Goal: Task Accomplishment & Management: Use online tool/utility

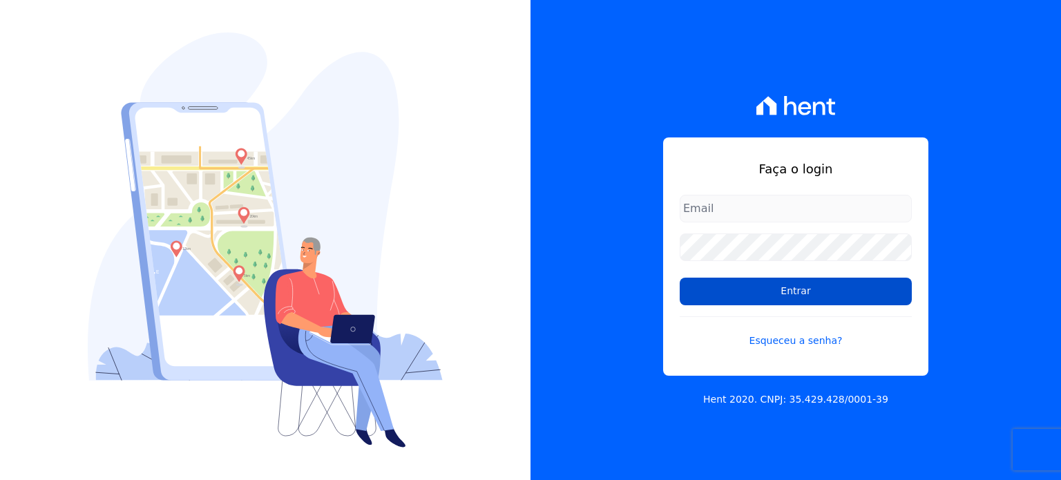
type input "financeiro@bonelliconstrutora.com.br"
click at [826, 293] on input "Entrar" at bounding box center [796, 292] width 232 height 28
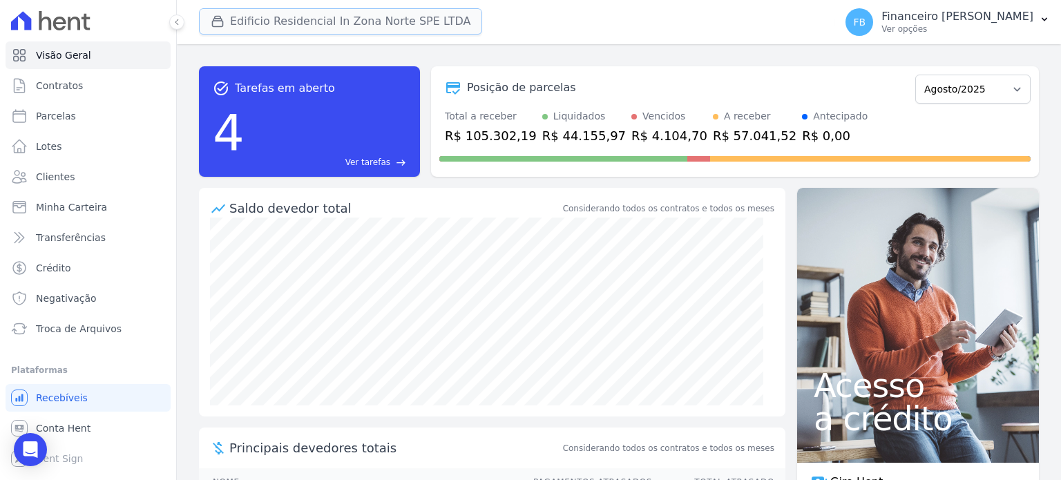
click at [376, 24] on button "Edificio Residencial In Zona Norte SPE LTDA" at bounding box center [340, 21] width 283 height 26
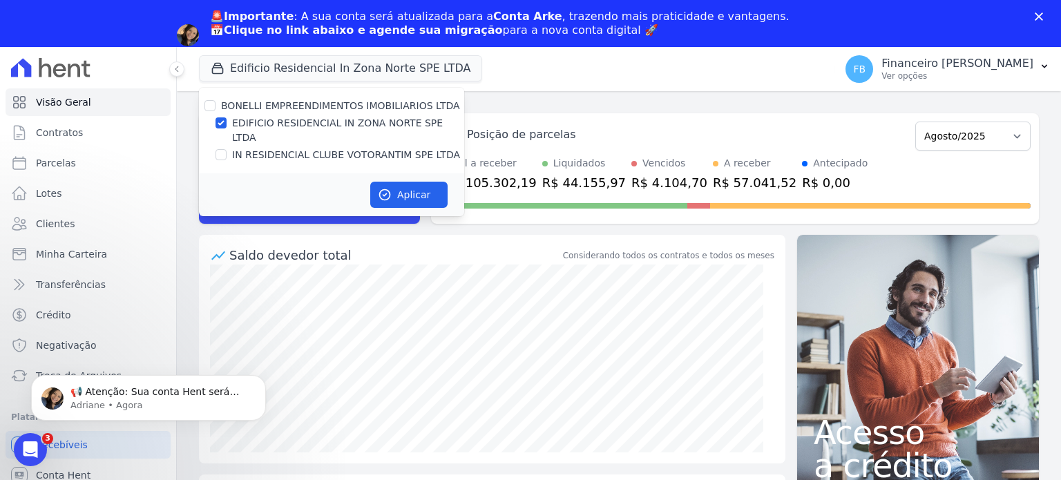
click at [341, 148] on label "IN RESIDENCIAL CLUBE VOTORANTIM SPE LTDA" at bounding box center [346, 155] width 228 height 15
click at [227, 149] on input "IN RESIDENCIAL CLUBE VOTORANTIM SPE LTDA" at bounding box center [220, 154] width 11 height 11
checkbox input "true"
click at [352, 124] on label "EDIFICIO RESIDENCIAL IN ZONA NORTE SPE LTDA" at bounding box center [348, 130] width 232 height 29
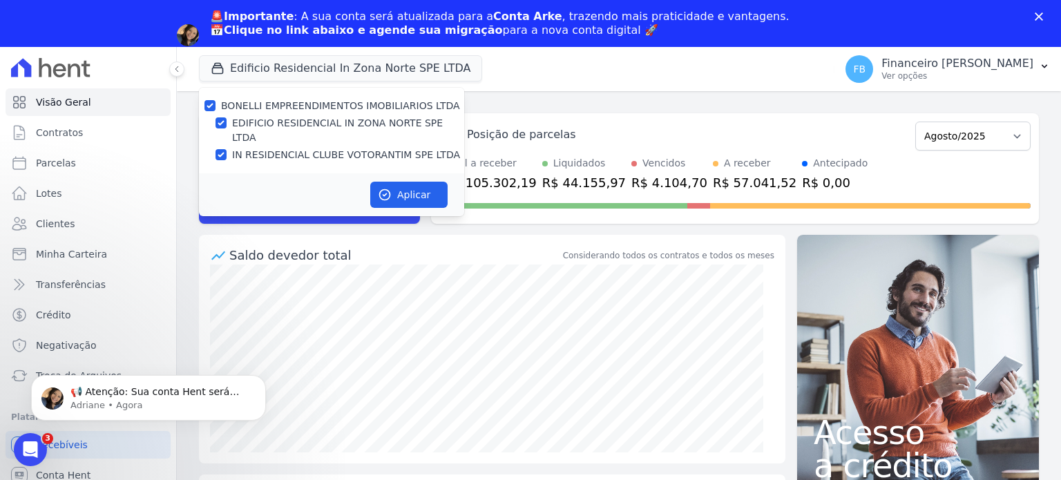
click at [227, 124] on input "EDIFICIO RESIDENCIAL IN ZONA NORTE SPE LTDA" at bounding box center [220, 122] width 11 height 11
checkbox input "false"
click at [414, 182] on button "Aplicar" at bounding box center [408, 195] width 77 height 26
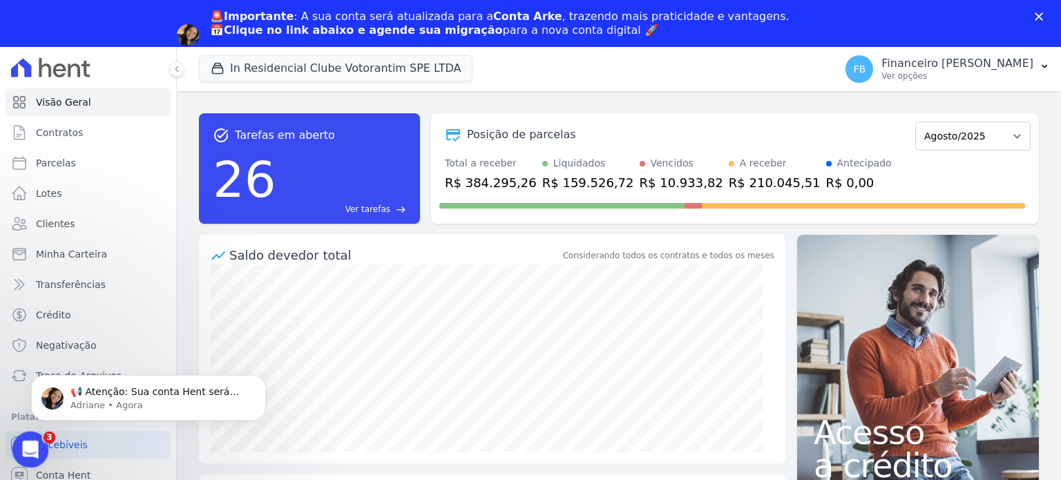
click at [37, 445] on icon "Abertura do Messenger da Intercom" at bounding box center [28, 448] width 23 height 23
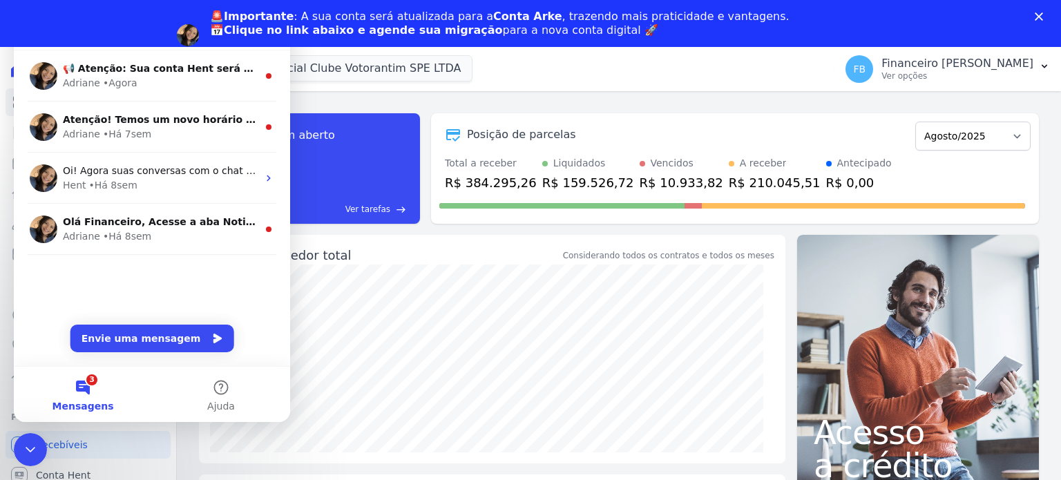
click at [287, 49] on nav "Mensagens" at bounding box center [152, 32] width 276 height 37
click at [26, 451] on icon "Encerramento do Messenger da Intercom" at bounding box center [28, 447] width 17 height 17
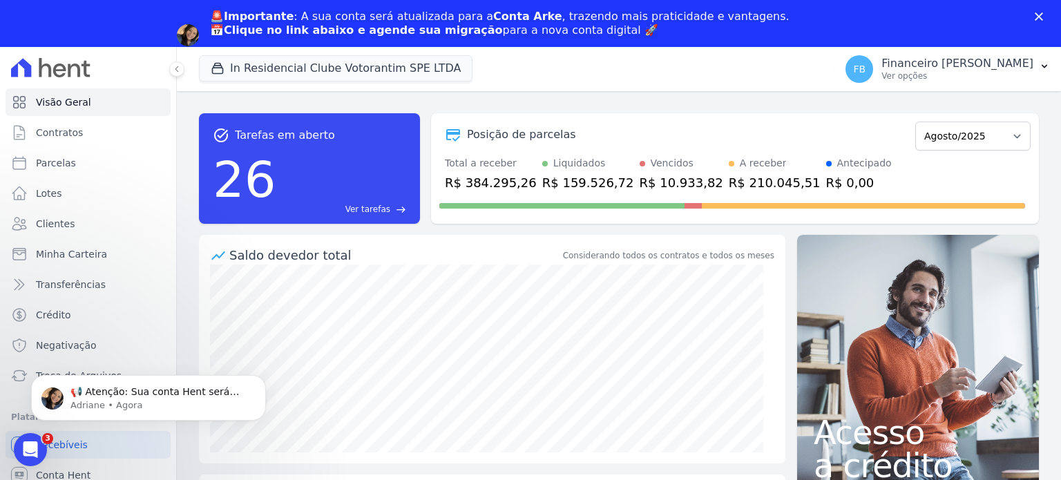
click at [39, 374] on div "📢 Atenção: Sua conta Hent será migrada para a Conta Arke! Estamos trazendo para…" at bounding box center [148, 334] width 254 height 173
click at [17, 374] on body "📢 Atenção: Sua conta Hent será migrada para a Conta Arke! Estamos trazendo para…" at bounding box center [148, 395] width 265 height 86
click at [104, 396] on p "📢 Atenção: Sua conta Hent será migrada para a Conta Arke! Estamos trazendo para…" at bounding box center [159, 392] width 178 height 14
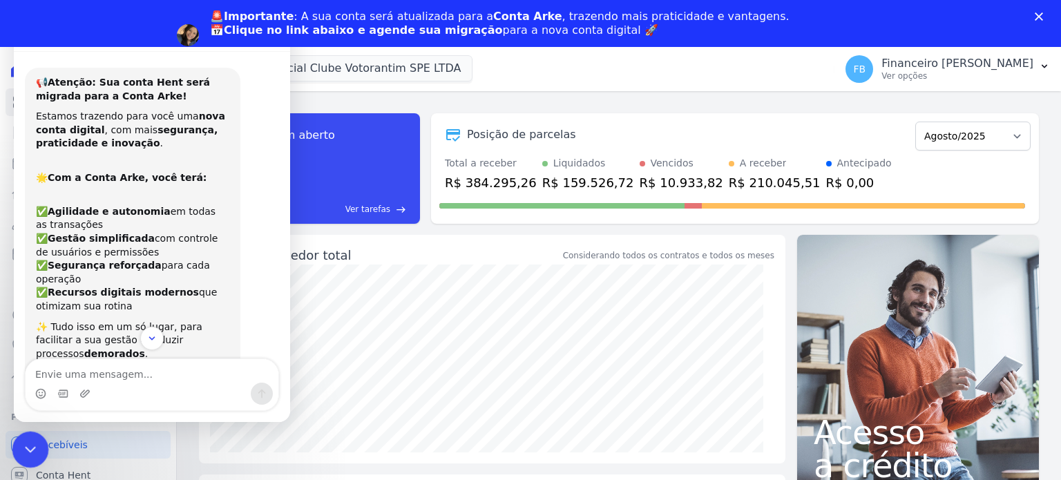
click at [32, 448] on icon "Encerramento do Messenger da Intercom" at bounding box center [28, 447] width 17 height 17
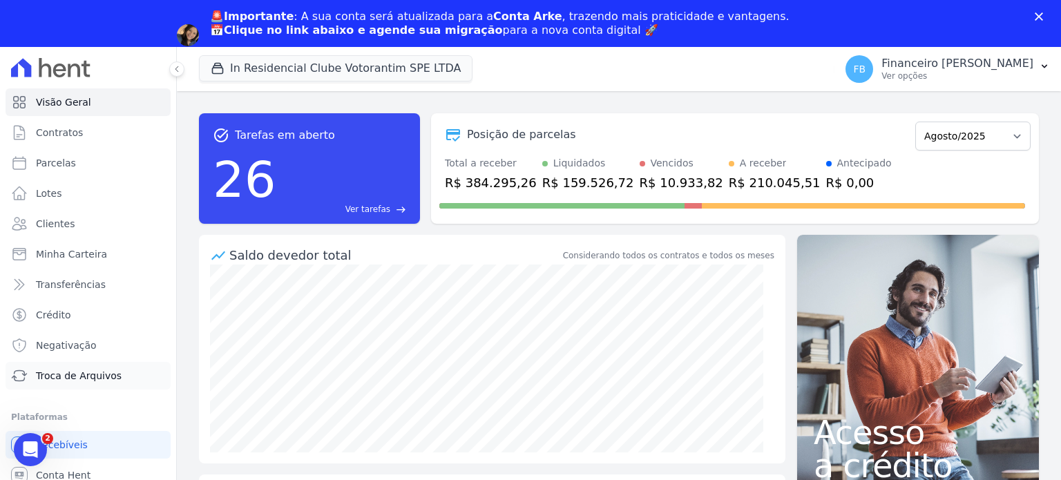
click at [71, 371] on span "Troca de Arquivos" at bounding box center [79, 376] width 86 height 14
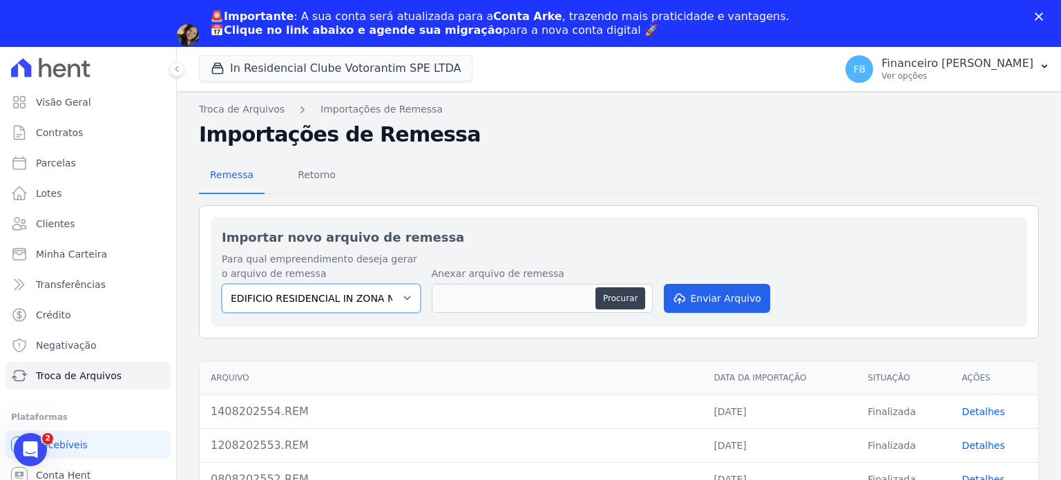
click at [395, 291] on select "EDIFICIO RESIDENCIAL IN ZONA NORTE SPE LTDA IN RESIDENCIAL CLUBE VOTORANTIM SPE…" at bounding box center [321, 298] width 199 height 29
select select "67f8df51-0d42-40b2-950a-8999249ee5ae"
click at [222, 284] on select "EDIFICIO RESIDENCIAL IN ZONA NORTE SPE LTDA IN RESIDENCIAL CLUBE VOTORANTIM SPE…" at bounding box center [321, 298] width 199 height 29
click at [620, 293] on button "Procurar" at bounding box center [620, 298] width 50 height 22
type input "2008202555.REM"
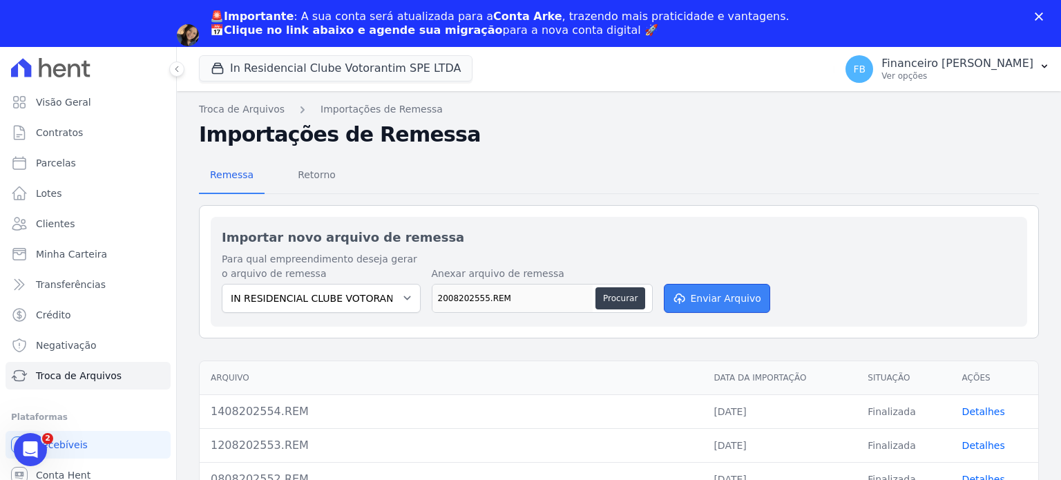
click at [705, 300] on button "Enviar Arquivo" at bounding box center [717, 298] width 106 height 29
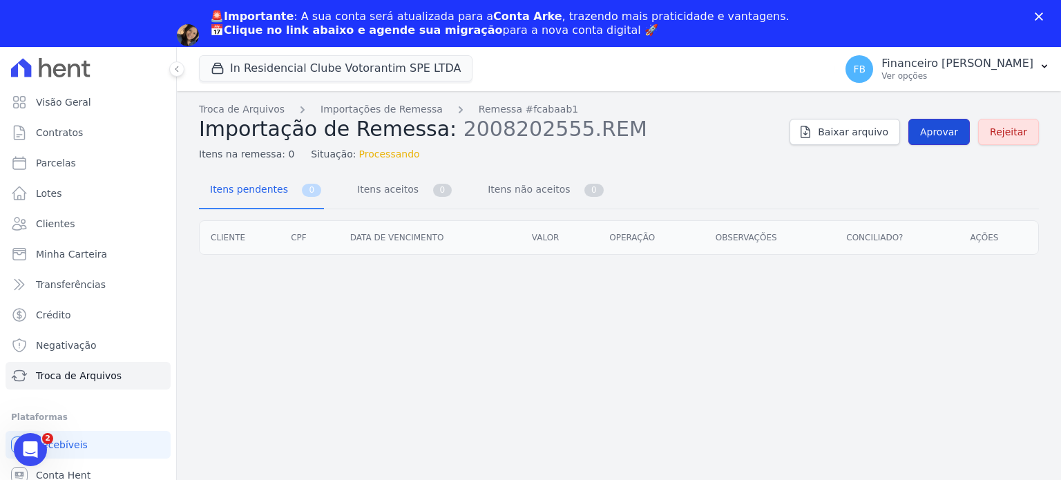
click at [931, 131] on span "Aprovar" at bounding box center [939, 132] width 38 height 14
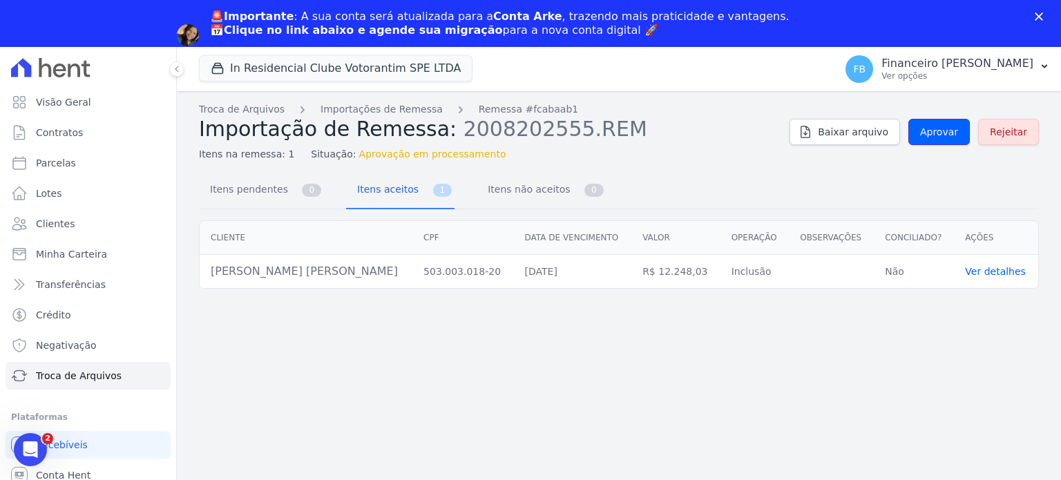
click at [931, 131] on span "Aprovar" at bounding box center [939, 132] width 38 height 14
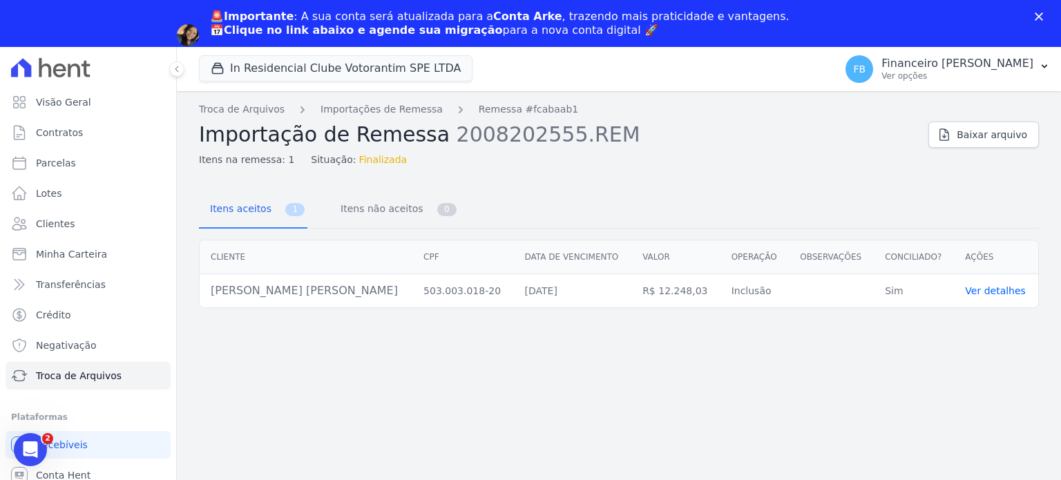
click at [990, 291] on link "Ver detalhes" at bounding box center [995, 290] width 61 height 11
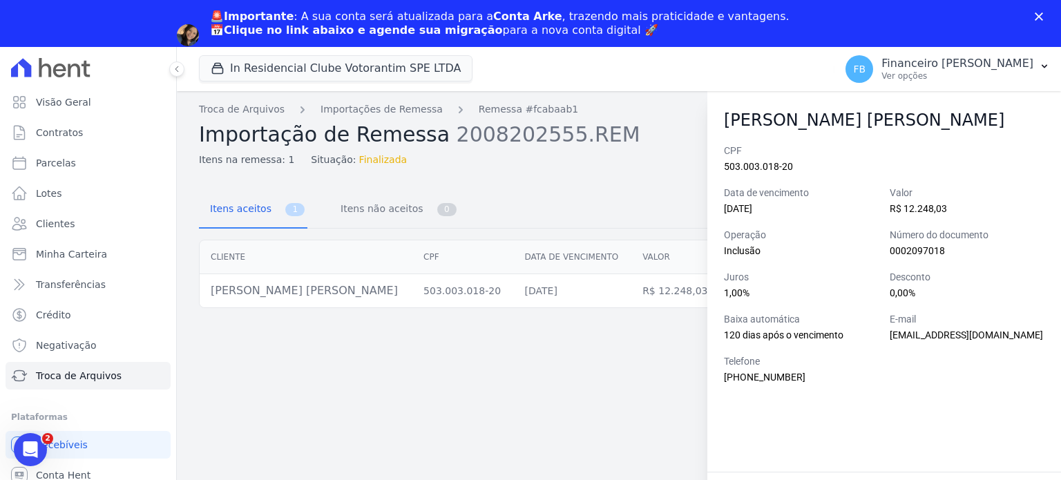
click at [555, 405] on div "Troca de Arquivos Importações de Remessa Remessa #fcabaab1 Importação de Remess…" at bounding box center [619, 309] width 884 height 436
click at [76, 165] on link "Parcelas" at bounding box center [88, 163] width 165 height 28
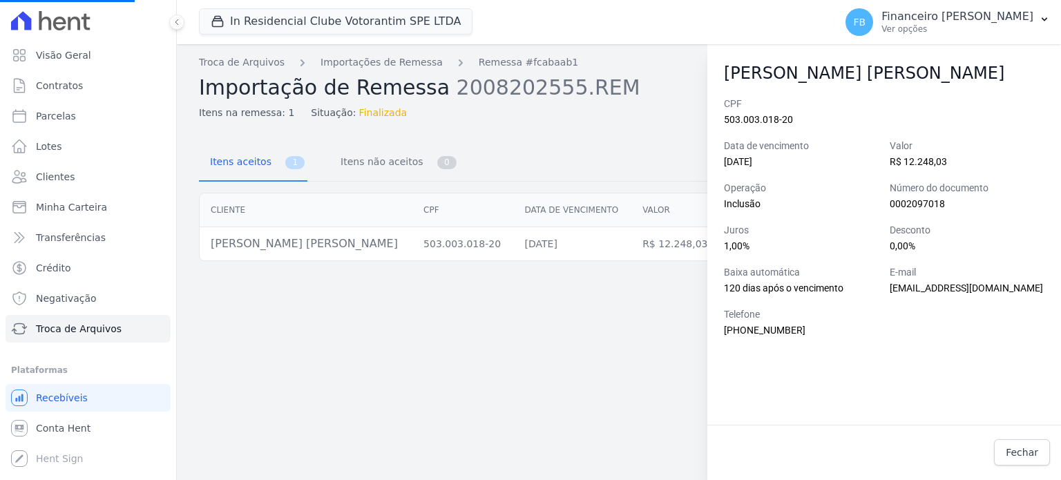
select select
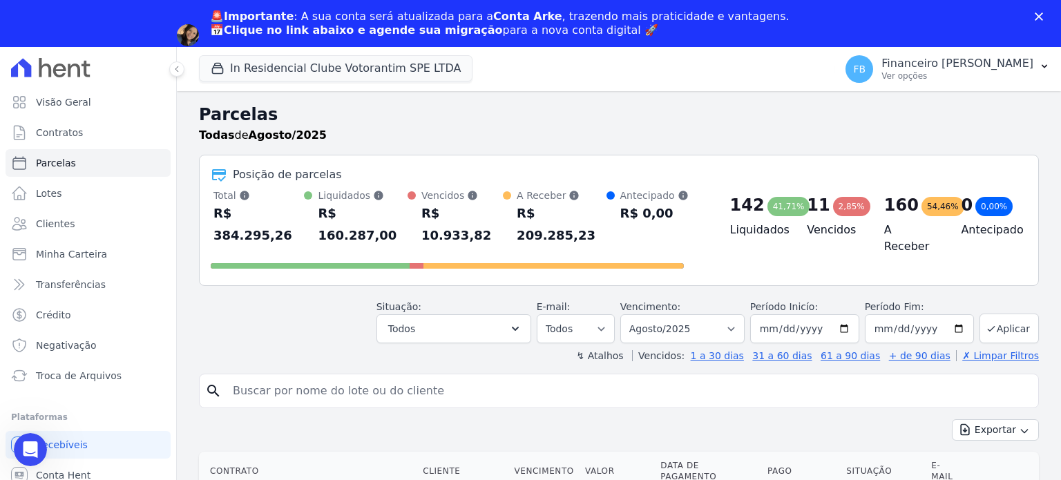
click at [343, 310] on header "Parcelas Todas de Agosto/2025 Posição de parcelas Total Soma das parcelas pagas…" at bounding box center [619, 232] width 840 height 260
click at [342, 377] on input "search" at bounding box center [628, 391] width 808 height 28
type input "vitoria"
select select
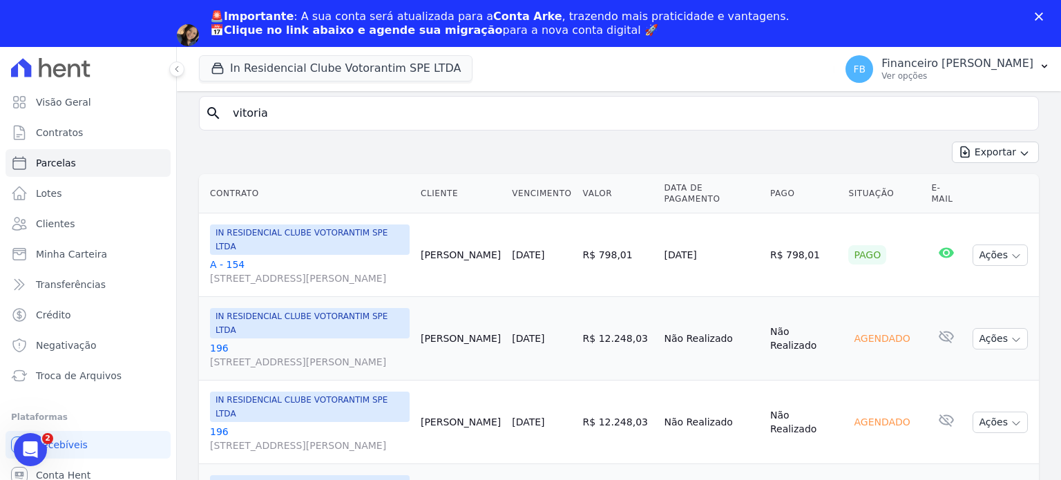
click at [220, 341] on link "196 [STREET_ADDRESS][PERSON_NAME]" at bounding box center [310, 355] width 200 height 28
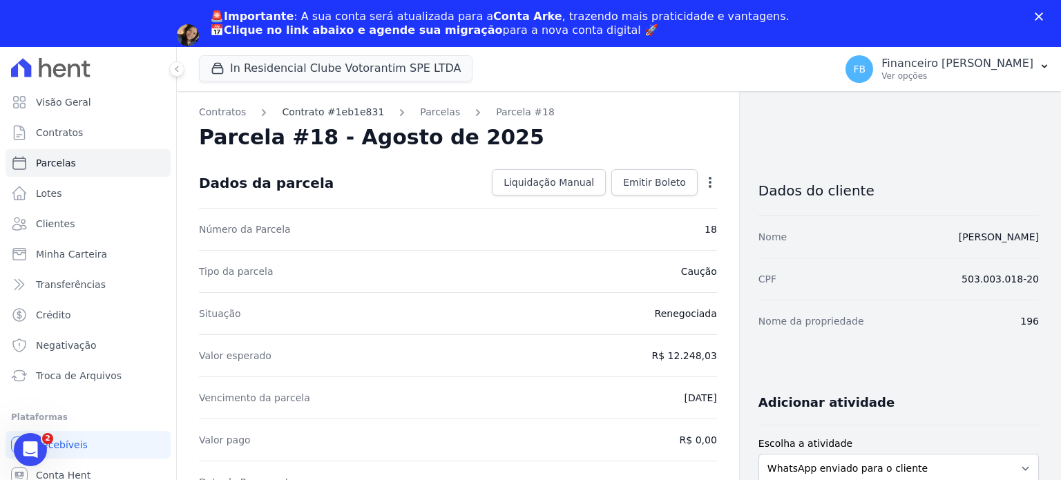
click at [327, 113] on link "Contrato #1eb1e831" at bounding box center [333, 112] width 102 height 15
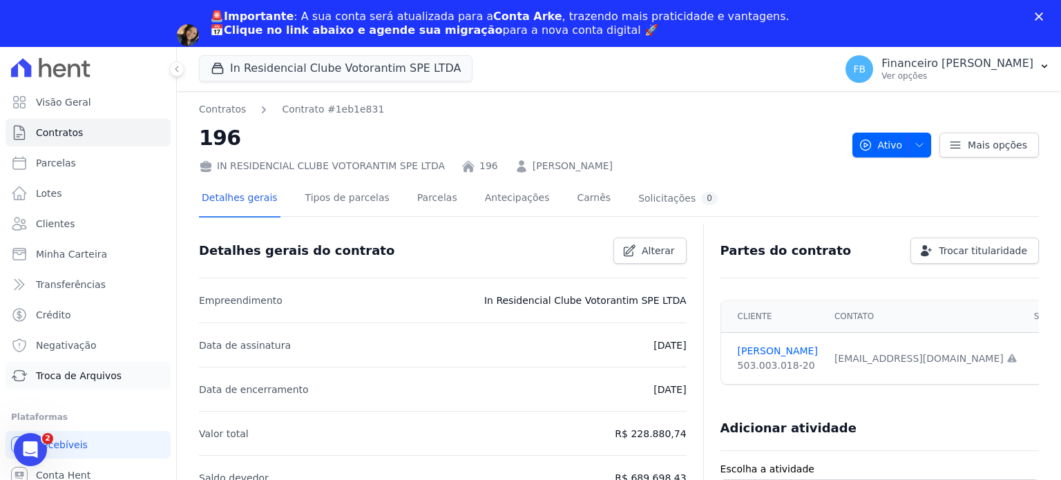
click at [86, 378] on span "Troca de Arquivos" at bounding box center [79, 376] width 86 height 14
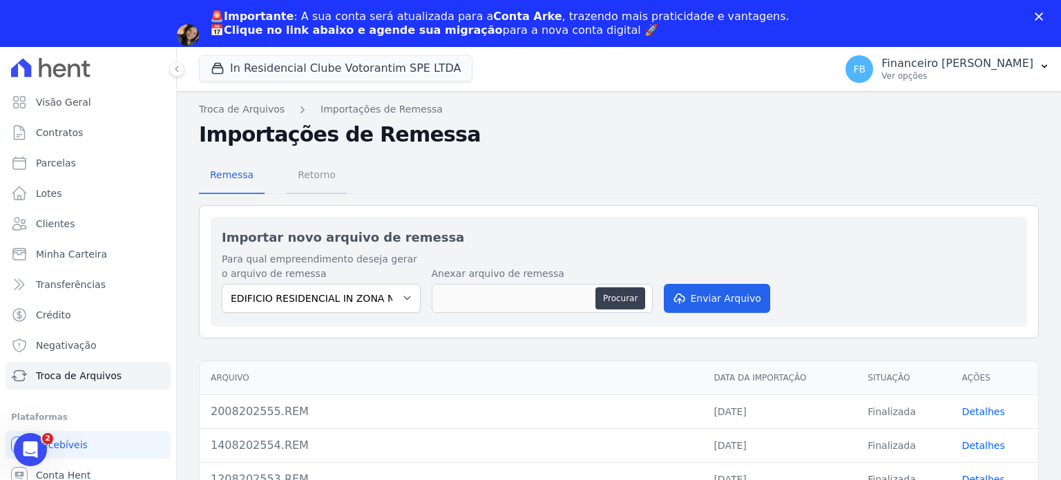
click at [323, 176] on span "Retorno" at bounding box center [316, 175] width 55 height 28
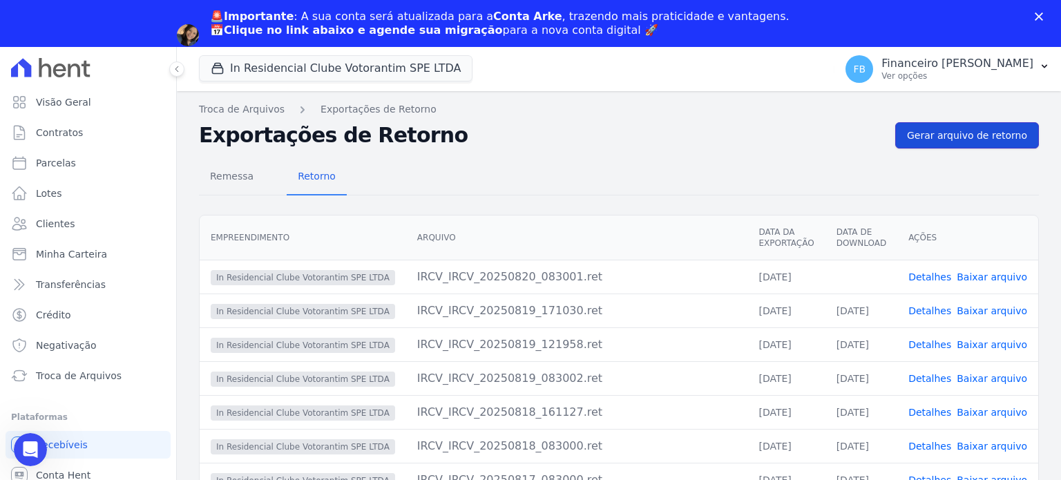
click at [956, 142] on link "Gerar arquivo de retorno" at bounding box center [967, 135] width 144 height 26
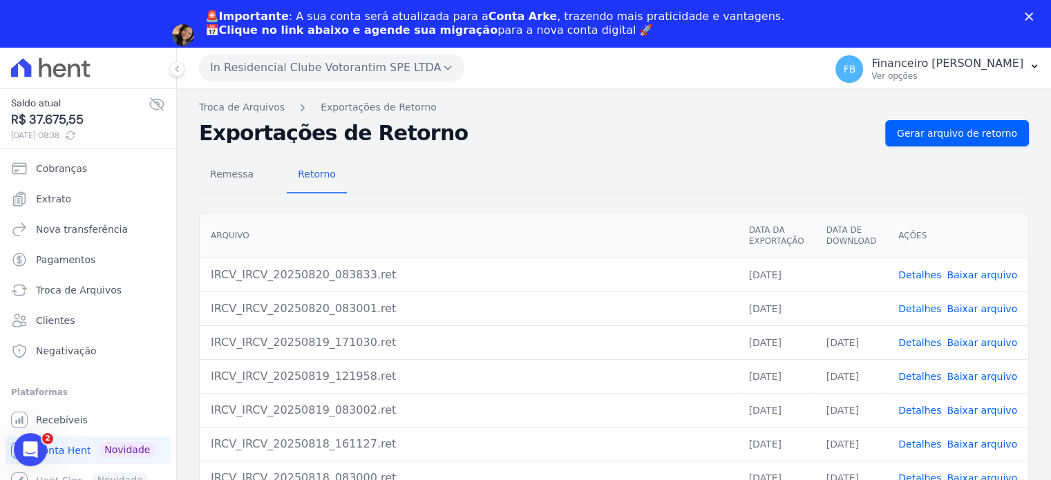
click at [995, 307] on link "Baixar arquivo" at bounding box center [981, 308] width 70 height 11
click at [995, 271] on link "Baixar arquivo" at bounding box center [981, 274] width 70 height 11
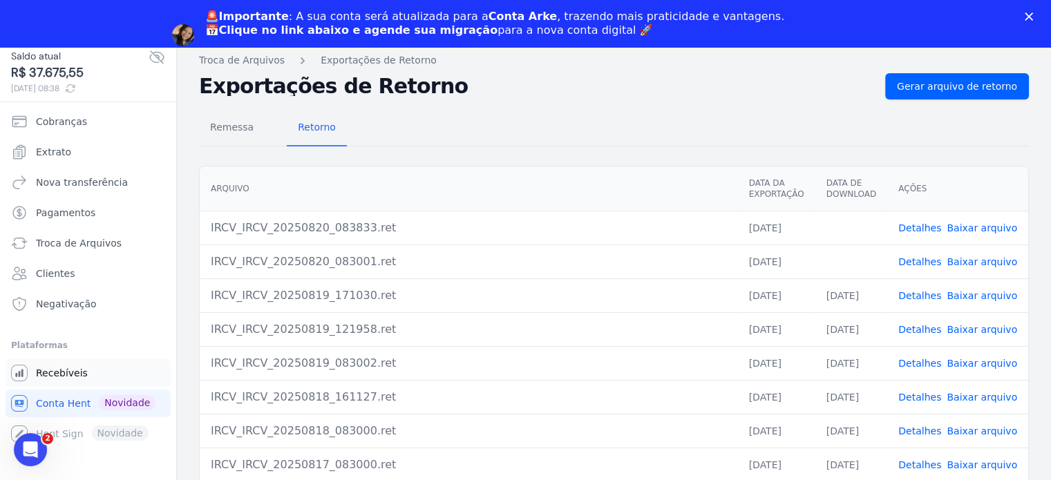
click at [85, 374] on link "Recebíveis" at bounding box center [88, 373] width 165 height 28
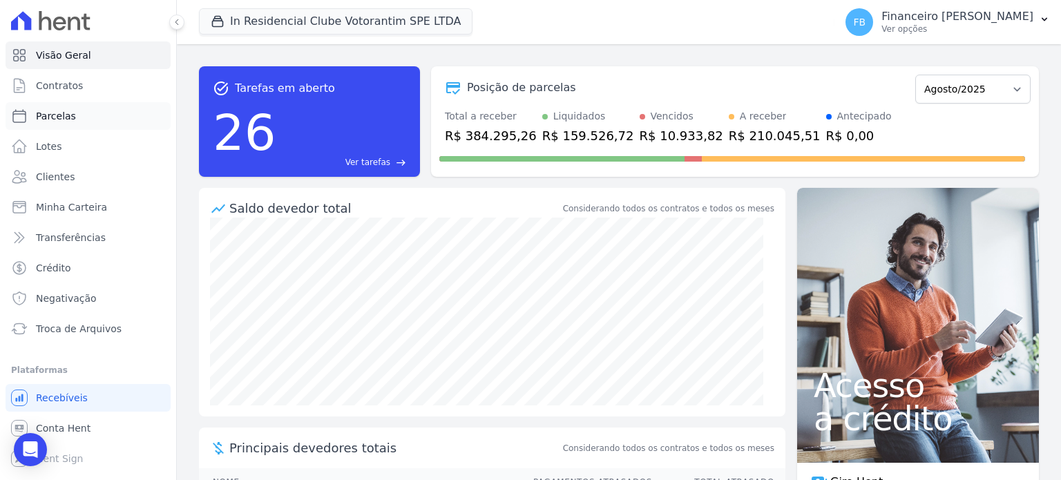
click at [68, 117] on span "Parcelas" at bounding box center [56, 116] width 40 height 14
select select
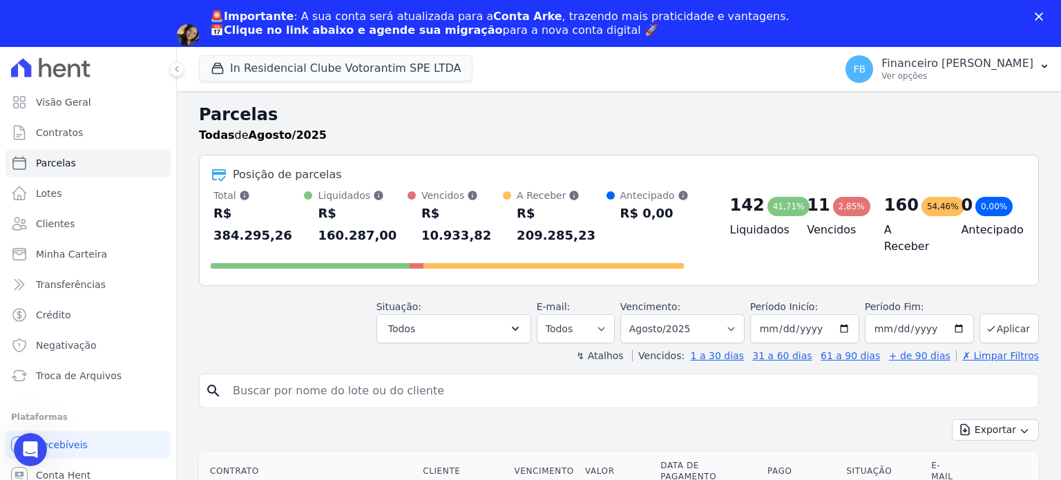
click at [354, 319] on div "Situação: Agendado Em Aberto Pago Processando Cancelado Vencido Transferindo De…" at bounding box center [619, 318] width 840 height 49
click at [348, 377] on input "search" at bounding box center [628, 391] width 808 height 28
type input "vitoria"
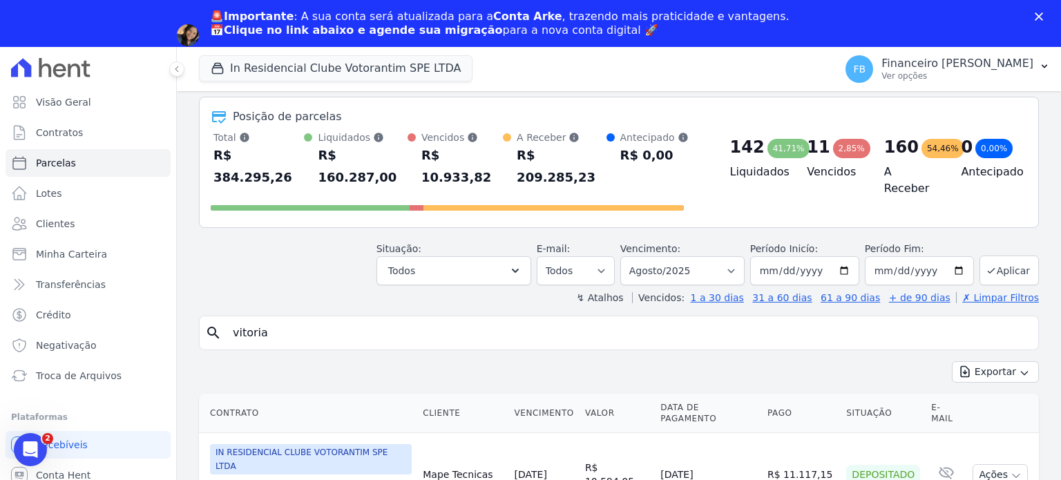
scroll to position [408, 0]
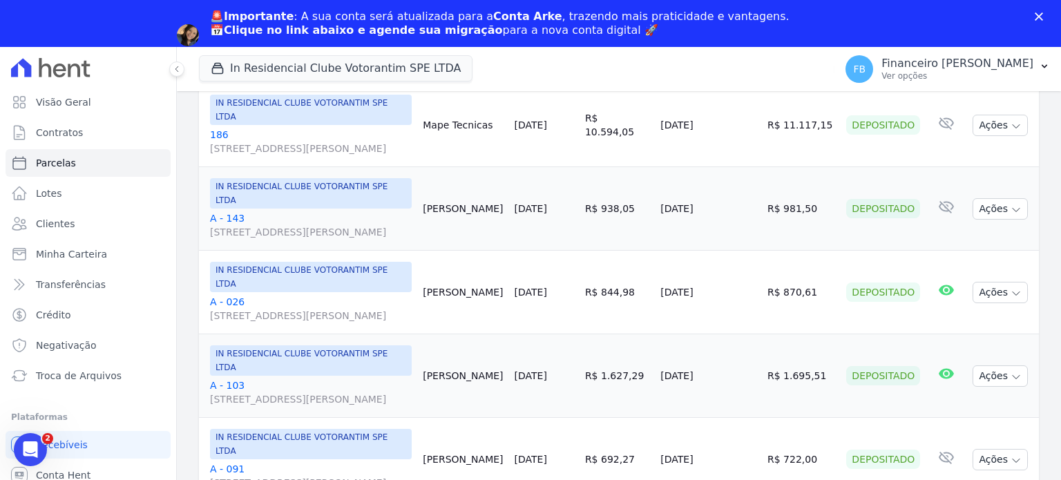
select select
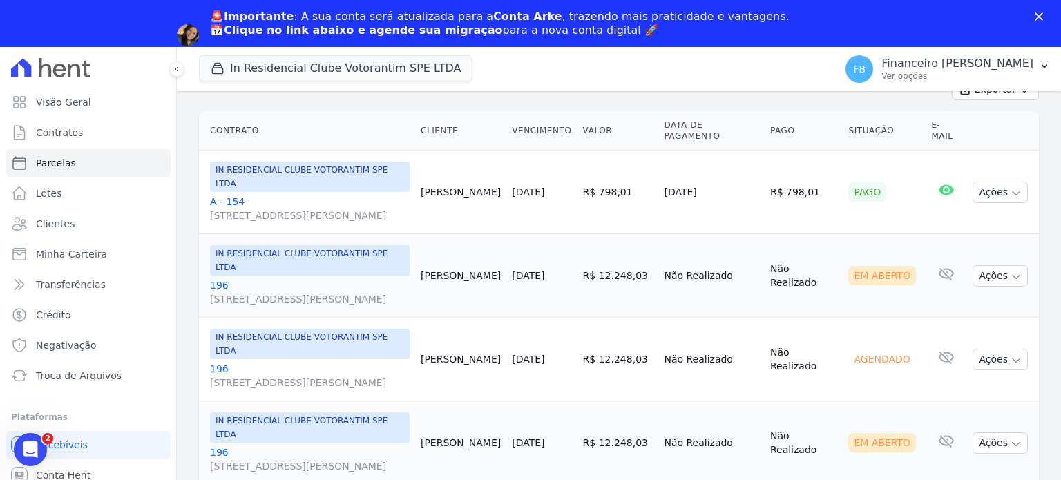
scroll to position [207, 0]
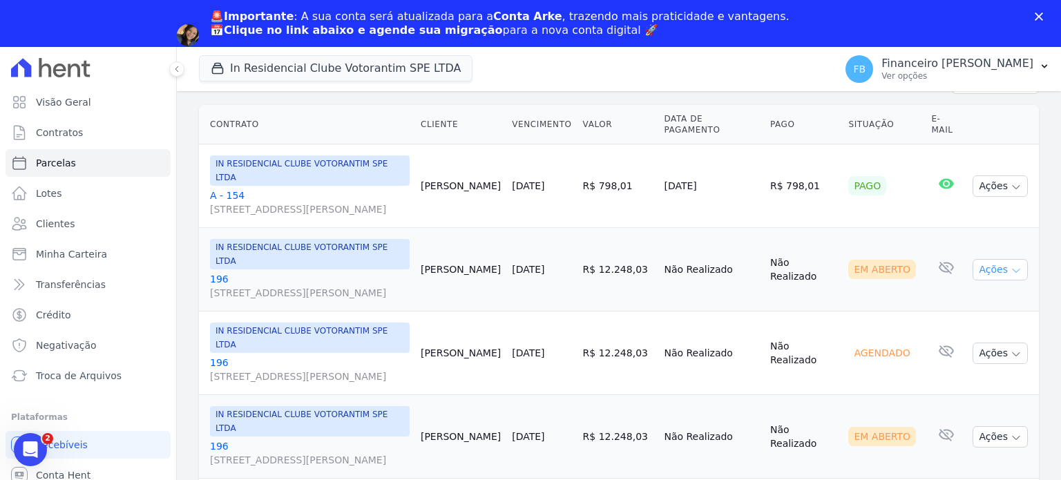
click at [1013, 269] on icon "button" at bounding box center [1016, 270] width 7 height 3
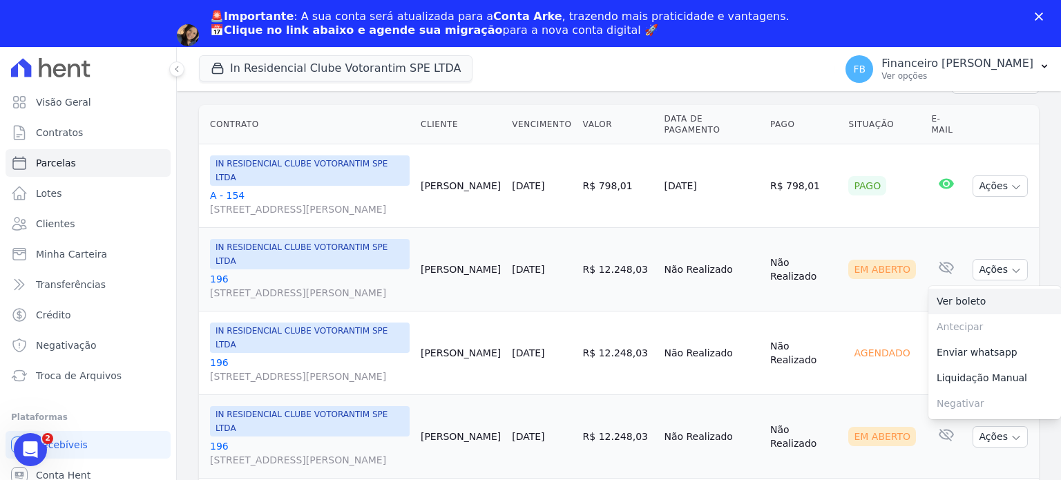
click at [975, 300] on link "Ver boleto" at bounding box center [994, 302] width 133 height 26
click at [628, 59] on div "In Residencial Clube Votorantim SPE LTDA BONELLI EMPREENDIMENTOS IMOBILIARIOS L…" at bounding box center [514, 69] width 630 height 46
click at [324, 46] on link "Agendar migração" at bounding box center [267, 53] width 114 height 15
